Goal: Transaction & Acquisition: Obtain resource

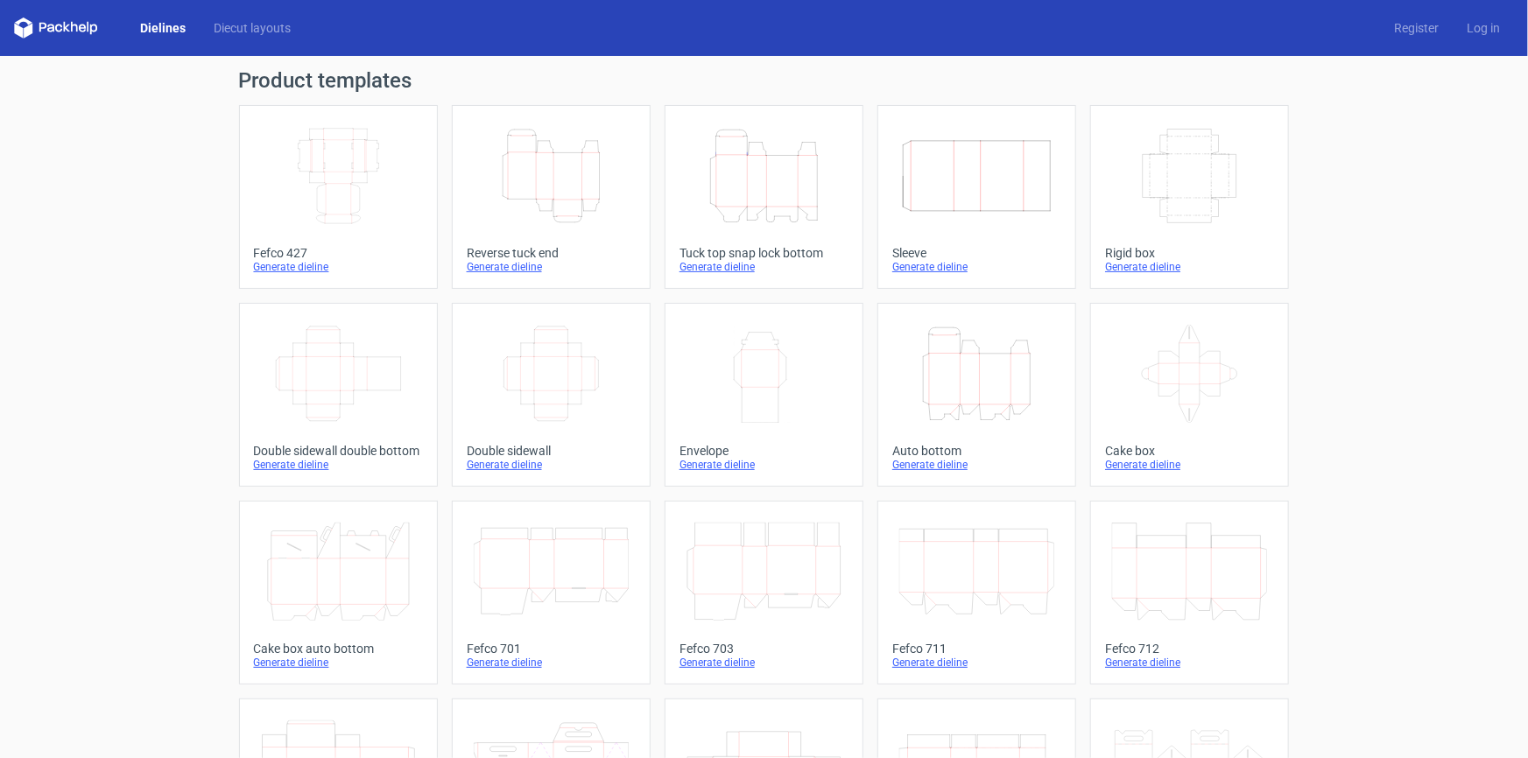
click at [320, 166] on icon "Width Depth Height" at bounding box center [338, 176] width 155 height 98
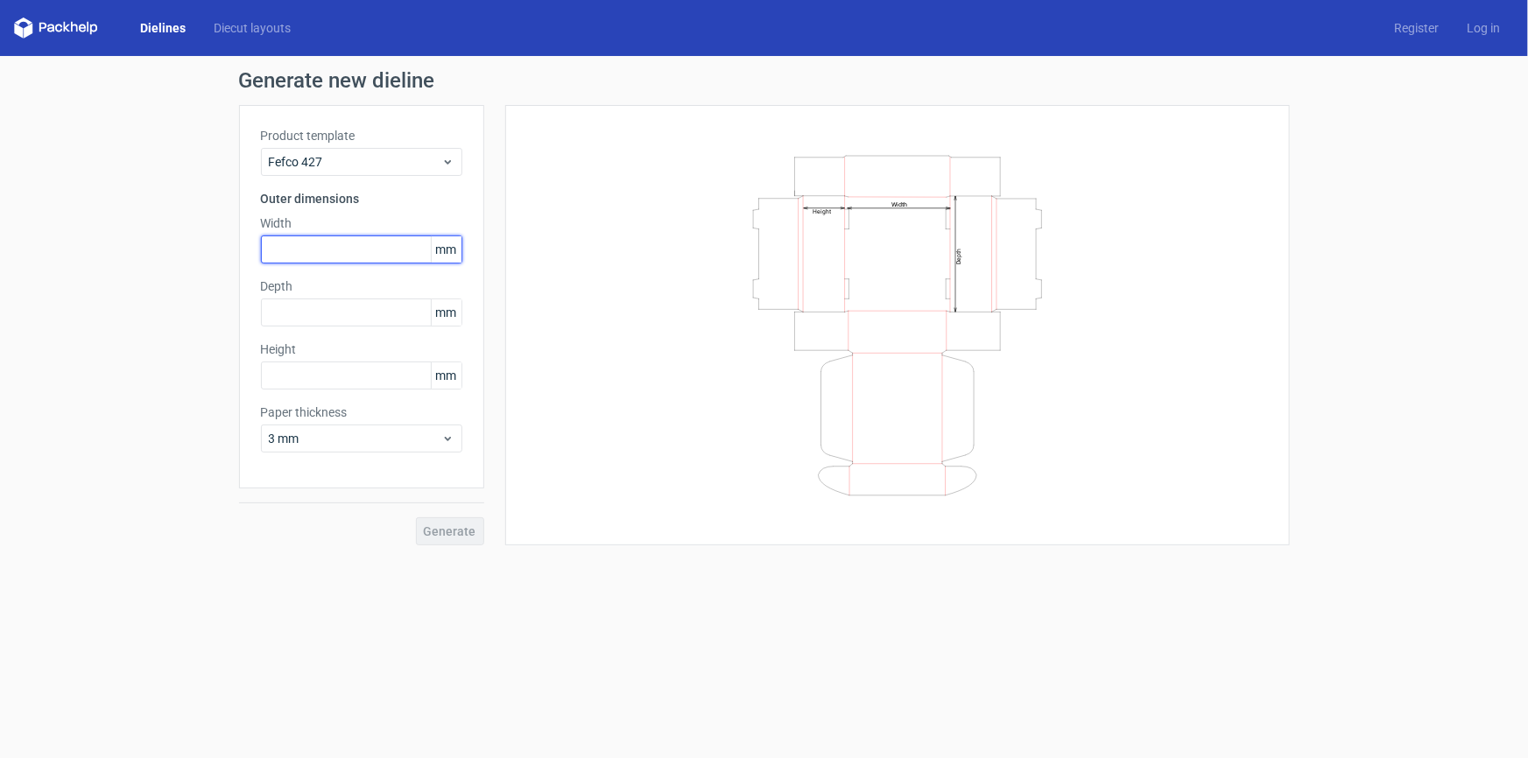
click at [312, 251] on input "text" at bounding box center [361, 250] width 201 height 28
type input "300"
click at [310, 320] on input "text" at bounding box center [361, 313] width 201 height 28
type input "245"
click at [312, 375] on input "text" at bounding box center [361, 376] width 201 height 28
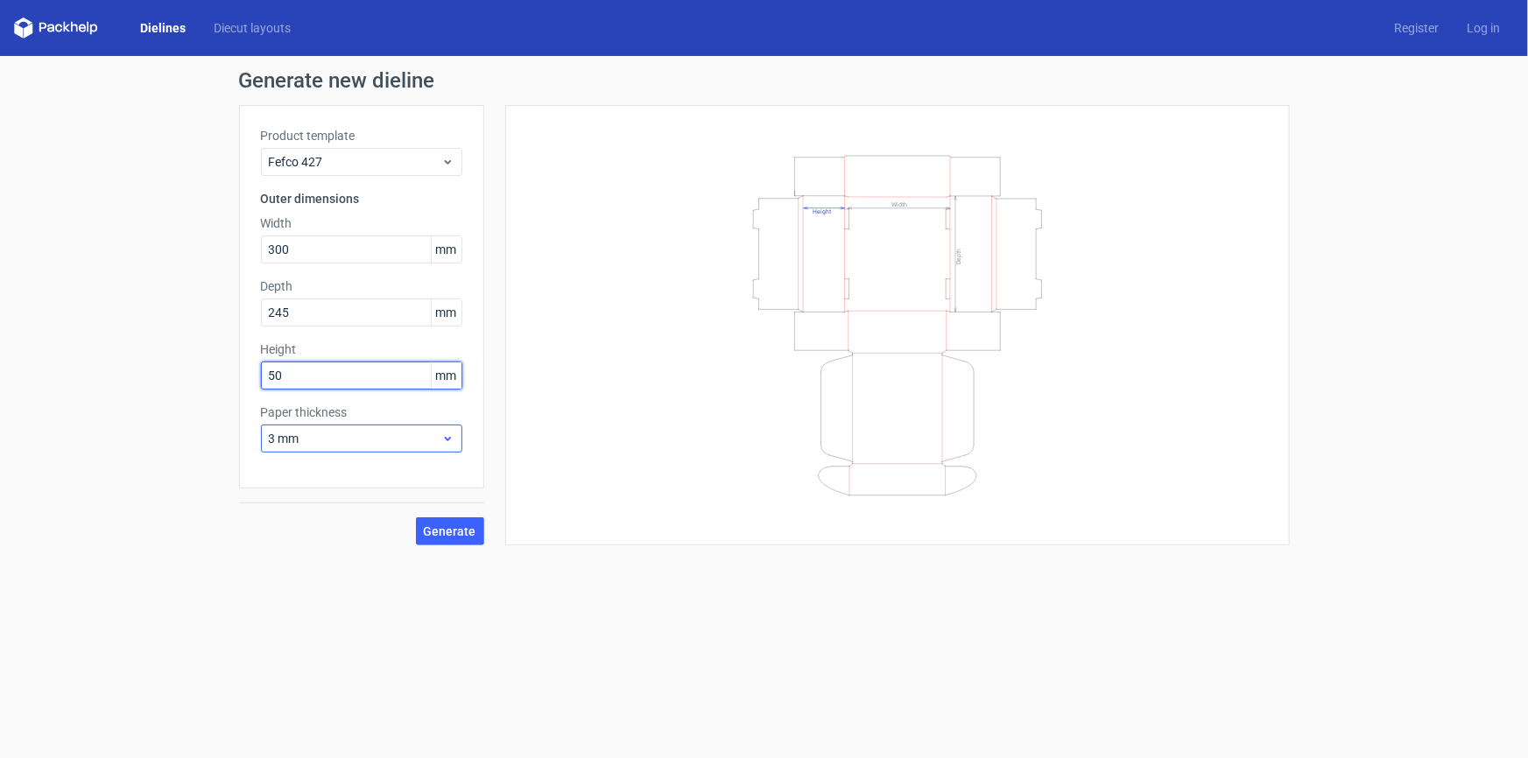
type input "50"
click at [451, 437] on icon at bounding box center [447, 439] width 13 height 14
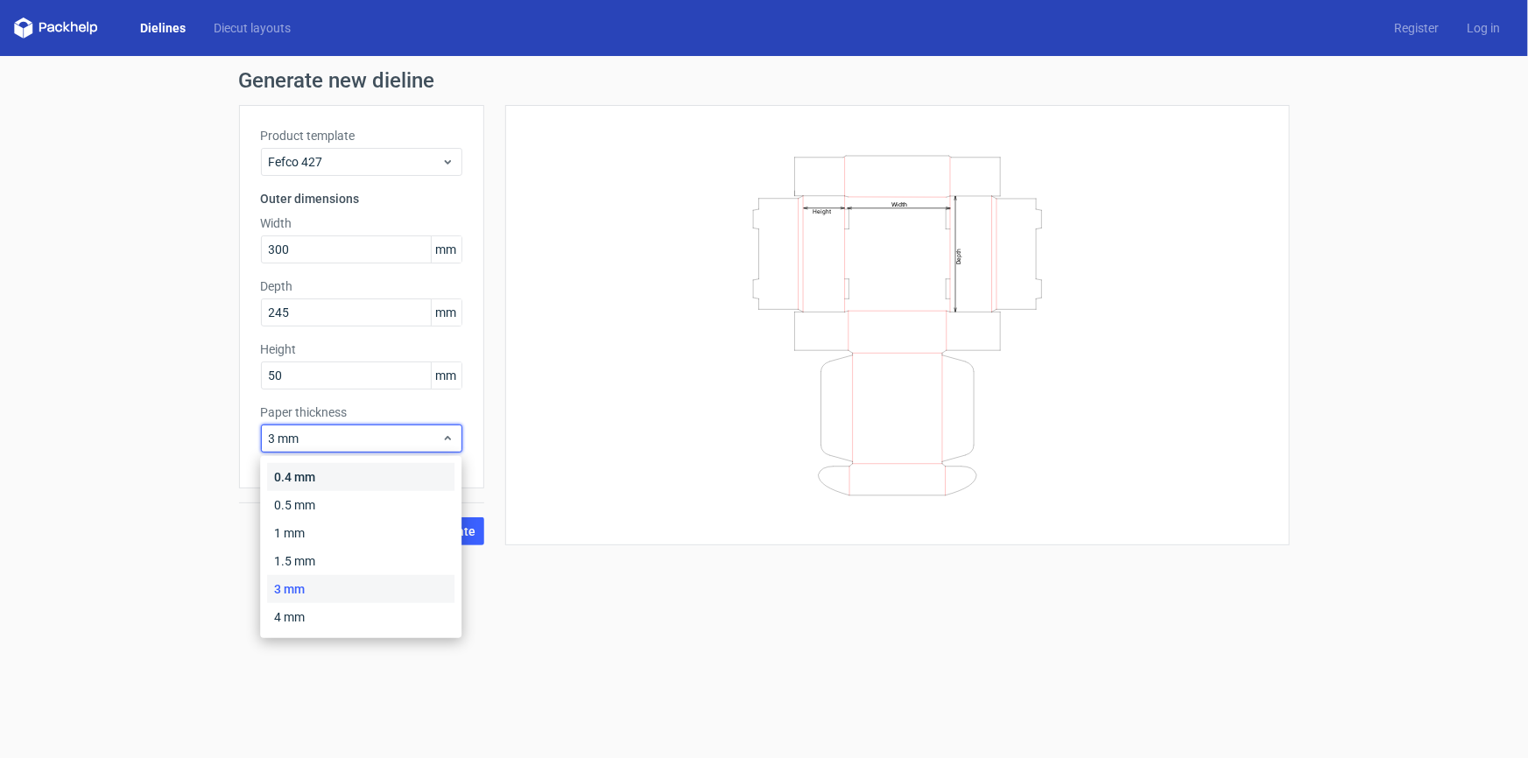
click at [349, 483] on div "0.4 mm" at bounding box center [360, 477] width 187 height 28
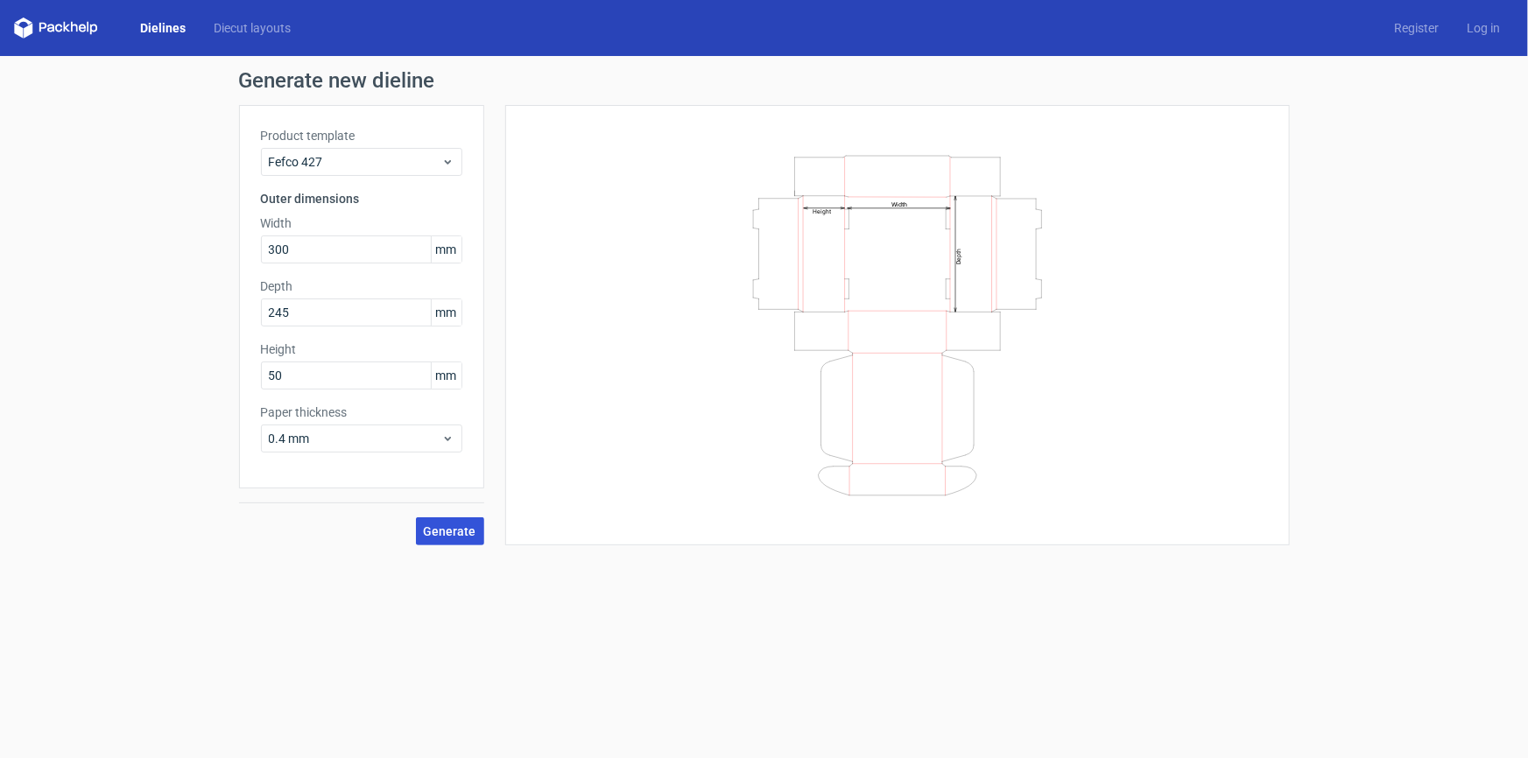
click at [447, 525] on span "Generate" at bounding box center [450, 531] width 53 height 12
click at [468, 587] on form "Generate new dieline Product template Fefco 427 Outer dimensions Width 300 mm D…" at bounding box center [764, 407] width 1528 height 702
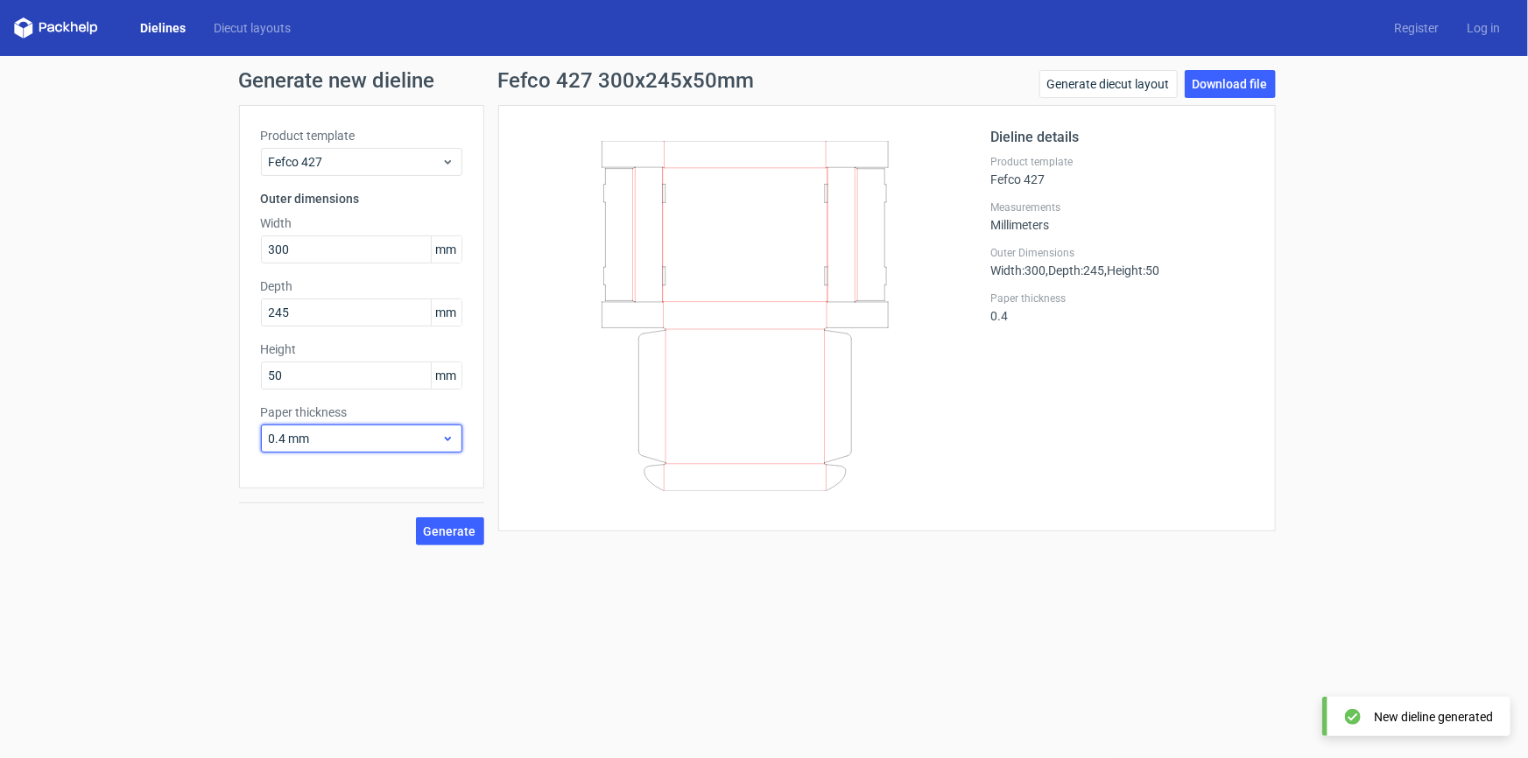
click at [445, 443] on icon at bounding box center [447, 439] width 13 height 14
click at [333, 613] on div "4 mm" at bounding box center [360, 617] width 187 height 28
click at [437, 526] on span "Generate" at bounding box center [450, 531] width 53 height 12
click at [1216, 87] on link "Download file" at bounding box center [1230, 84] width 91 height 28
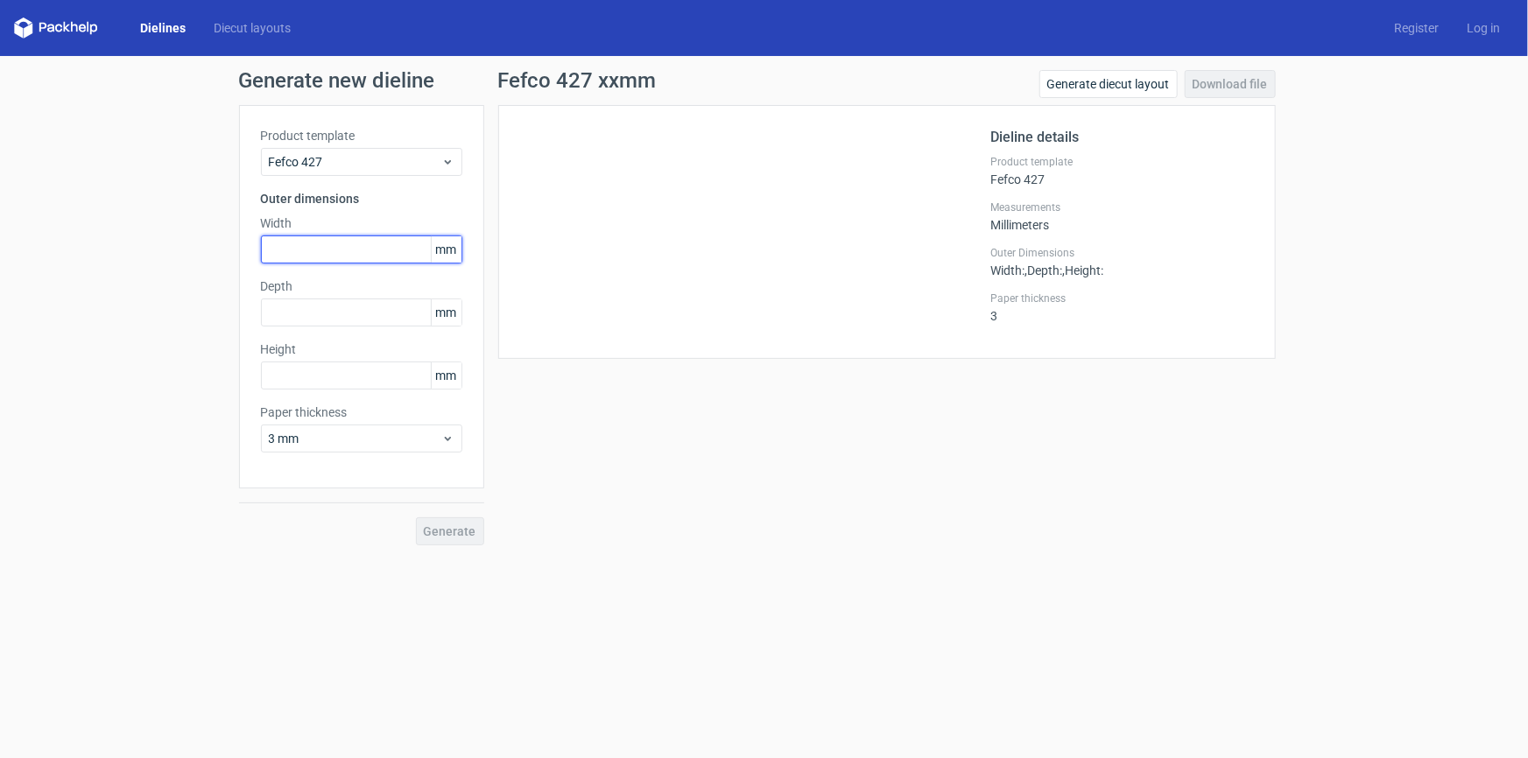
click at [333, 240] on input "text" at bounding box center [361, 250] width 201 height 28
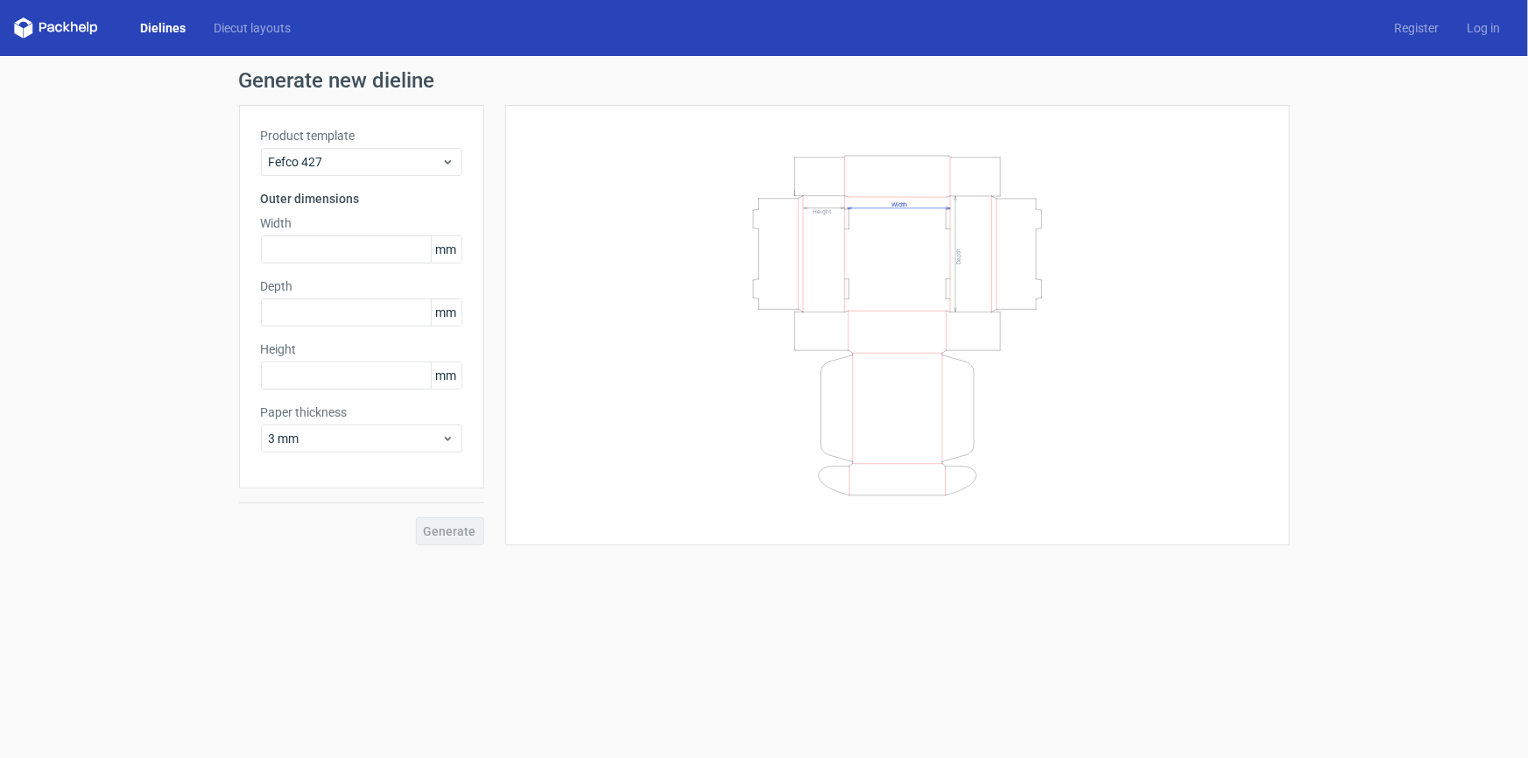
click at [332, 228] on label "Width" at bounding box center [361, 224] width 201 height 18
click at [331, 238] on input "text" at bounding box center [361, 250] width 201 height 28
type input "215"
click at [344, 321] on input "text" at bounding box center [361, 313] width 201 height 28
type input "100"
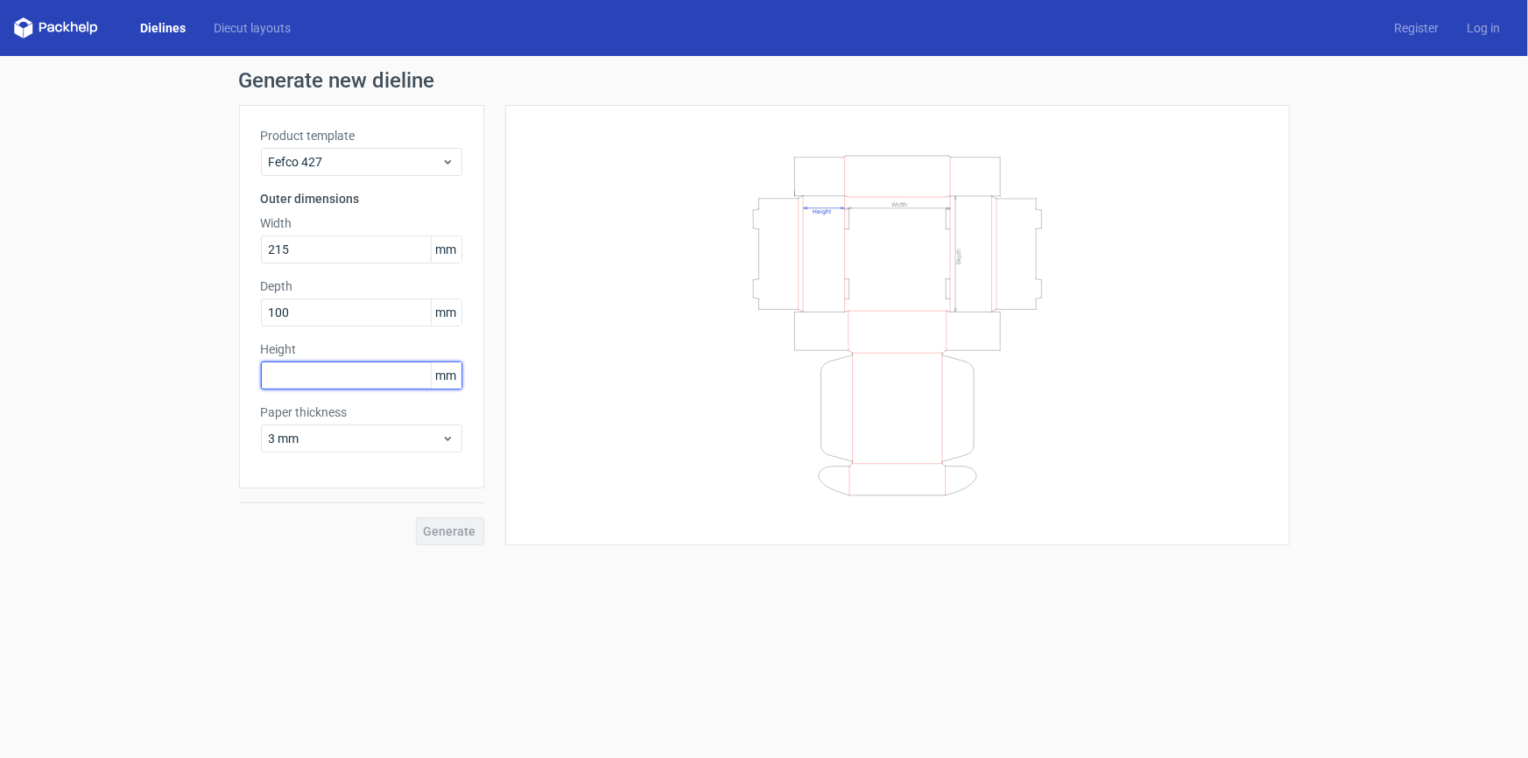
click at [328, 369] on input "text" at bounding box center [361, 376] width 201 height 28
type input "100"
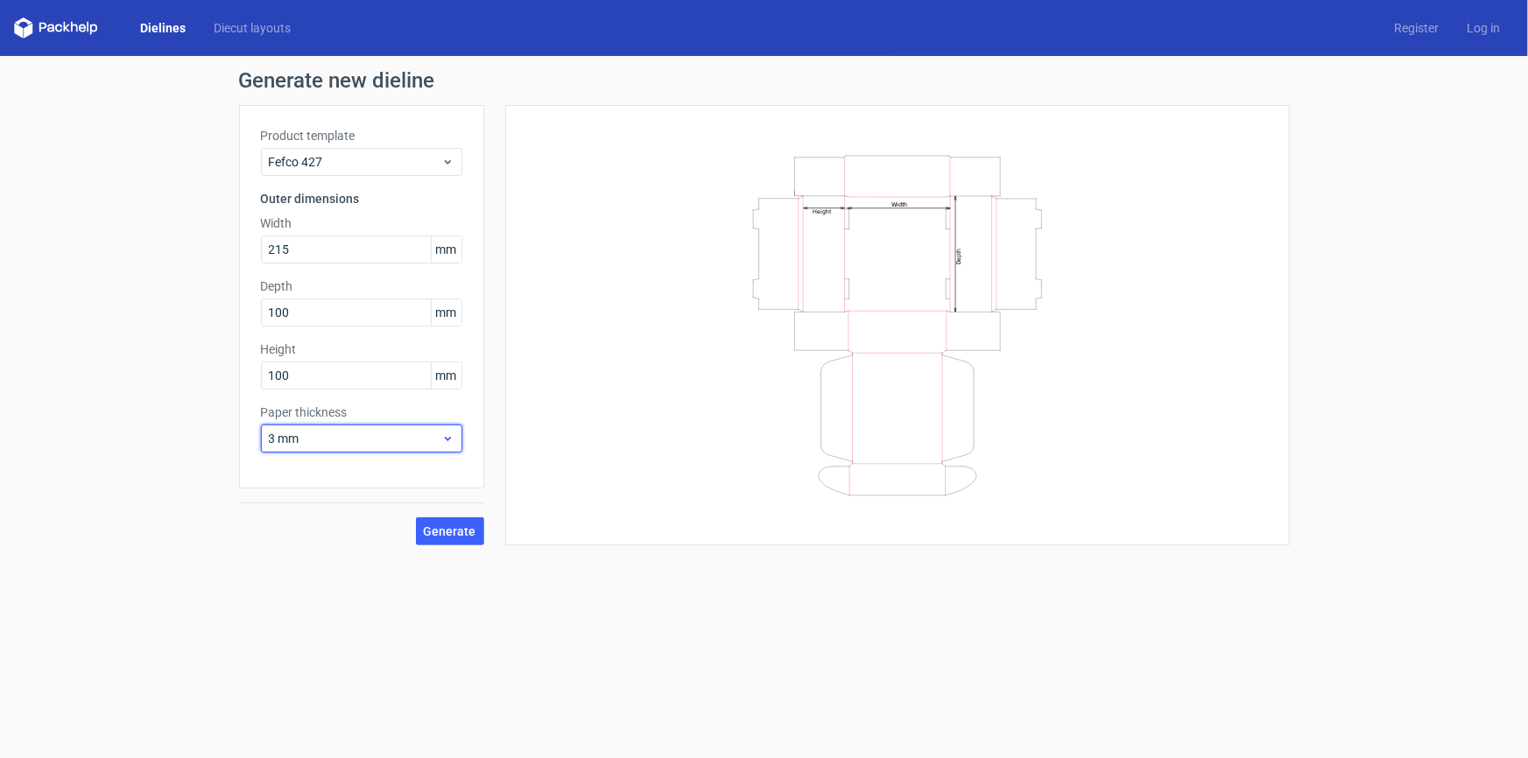
click at [433, 435] on span "3 mm" at bounding box center [355, 439] width 173 height 18
click at [311, 613] on div "4 mm" at bounding box center [360, 617] width 187 height 28
click at [432, 529] on span "Generate" at bounding box center [450, 531] width 53 height 12
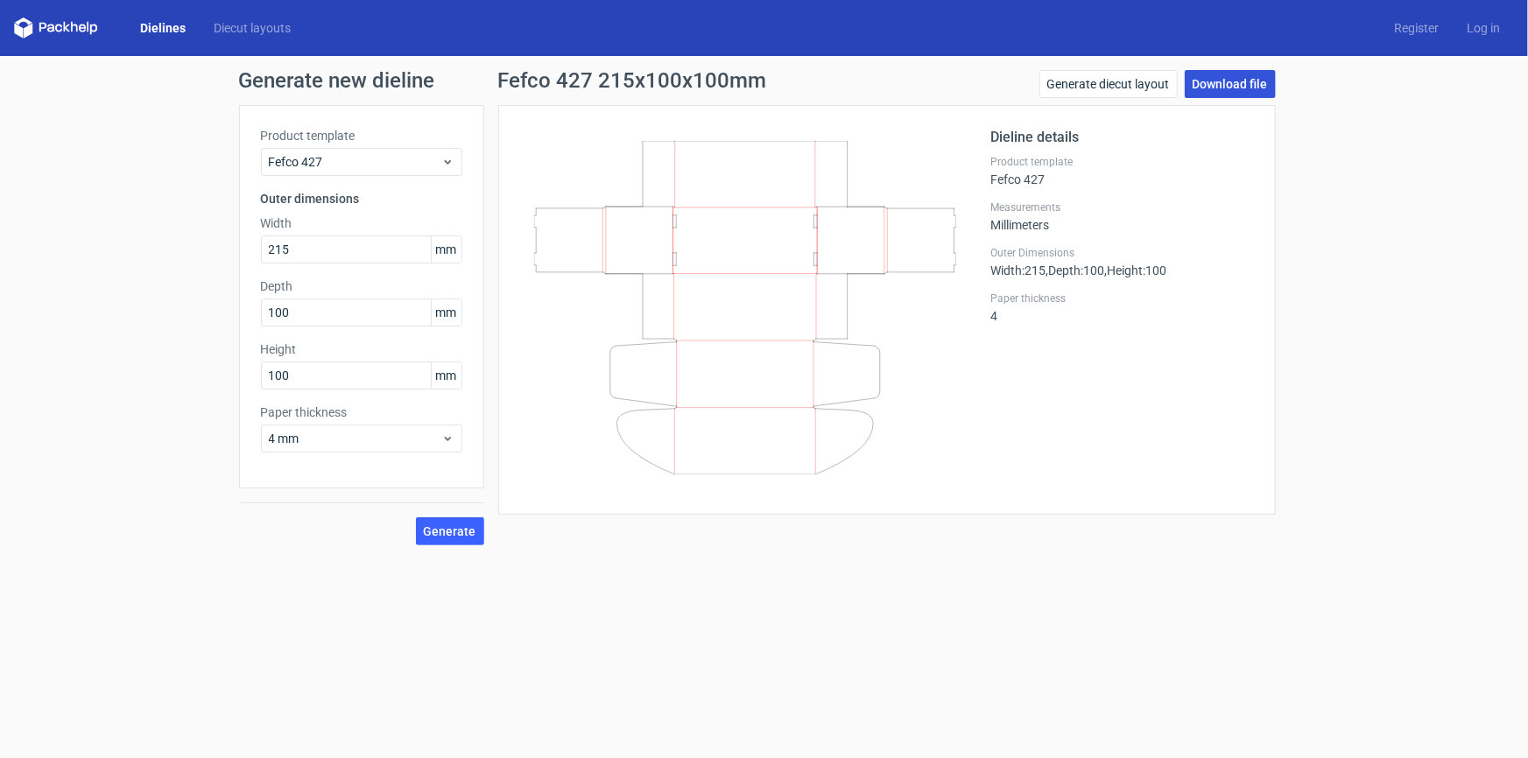
click at [1230, 71] on link "Download file" at bounding box center [1230, 84] width 91 height 28
click at [782, 334] on icon at bounding box center [745, 308] width 422 height 334
click at [881, 426] on icon at bounding box center [745, 308] width 422 height 334
drag, startPoint x: 759, startPoint y: 384, endPoint x: 804, endPoint y: 429, distance: 63.8
click at [816, 448] on icon at bounding box center [745, 308] width 422 height 334
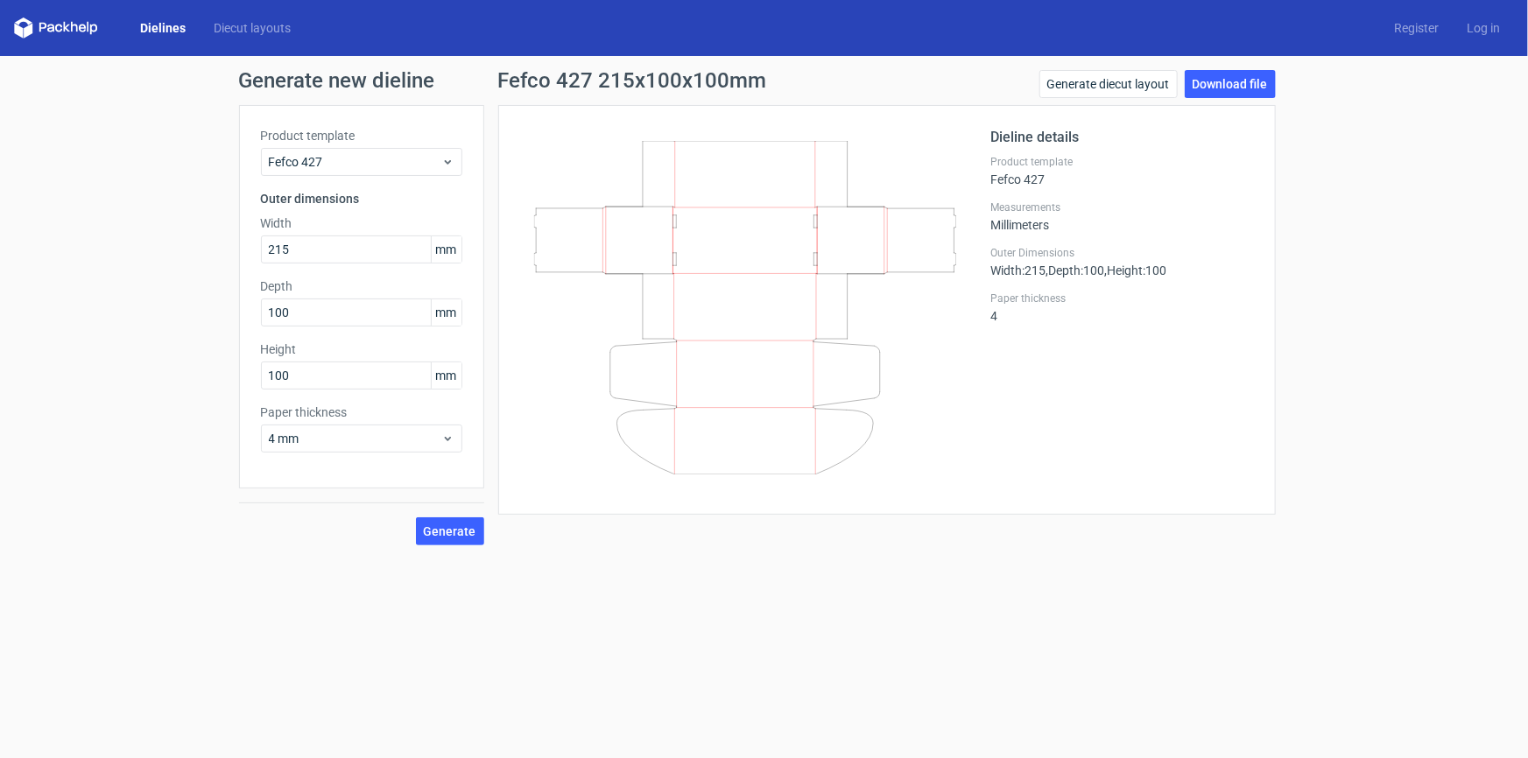
drag, startPoint x: 573, startPoint y: 257, endPoint x: 753, endPoint y: 297, distance: 184.8
click at [753, 297] on icon at bounding box center [745, 308] width 422 height 334
